Goal: Transaction & Acquisition: Purchase product/service

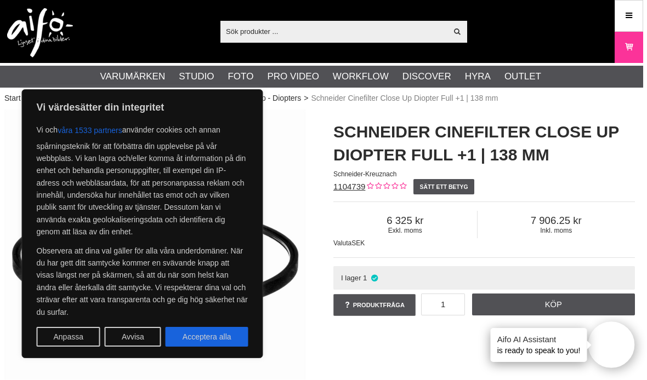
scroll to position [0, 5]
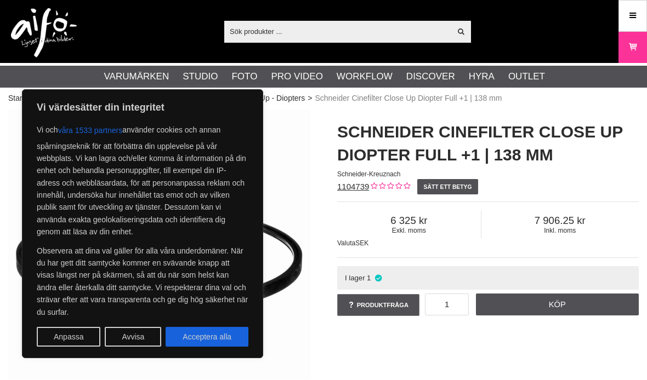
scroll to position [0, 5]
